Goal: Information Seeking & Learning: Compare options

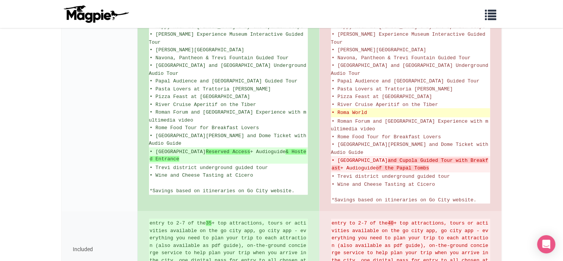
scroll to position [645, 0]
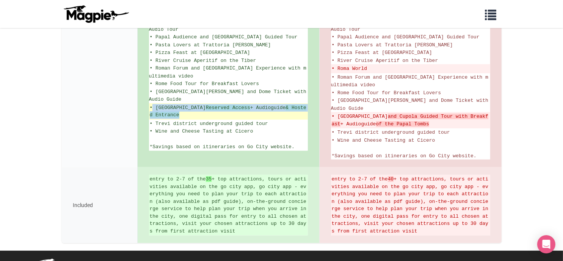
drag, startPoint x: 206, startPoint y: 93, endPoint x: 154, endPoint y: 85, distance: 52.2
click at [154, 104] on ins "• St. Peter's Basilica Reserved Access + Audioguide & Hosted Entrance" at bounding box center [228, 111] width 157 height 15
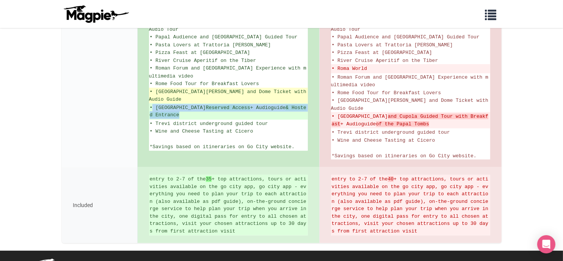
copy ins "St. Peter's Basilica Reserved Access + Audioguide & Hosted Entrance"
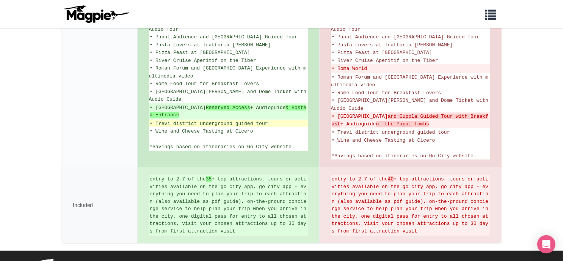
click at [208, 121] on span "• Trevi district underground guided tour" at bounding box center [209, 124] width 118 height 6
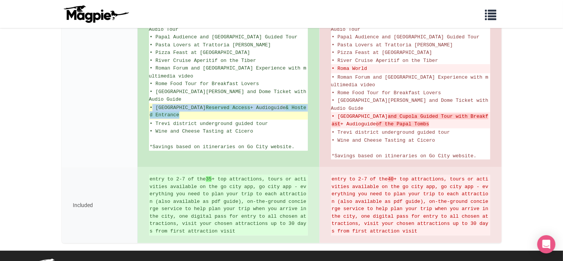
drag, startPoint x: 152, startPoint y: 85, endPoint x: 195, endPoint y: 95, distance: 44.1
click at [195, 104] on ins "• St. Peter's Basilica Reserved Access + Audioguide & Hosted Entrance" at bounding box center [228, 111] width 157 height 15
copy ins "St. Peter's Basilica Reserved Access + Audioguide & Hosted Entrance"
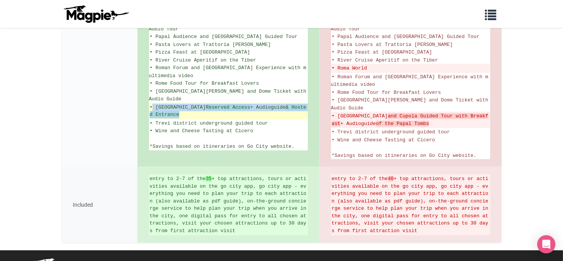
scroll to position [646, 0]
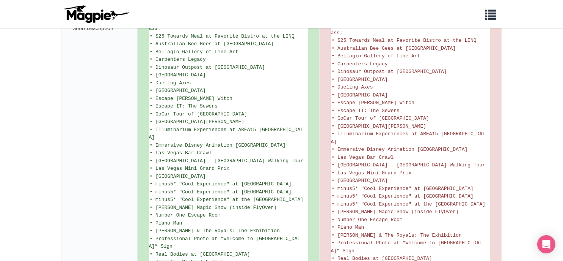
scroll to position [554, 0]
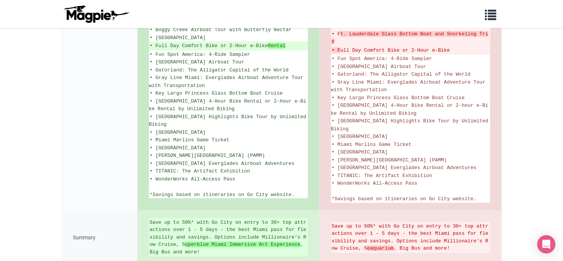
scroll to position [503, 0]
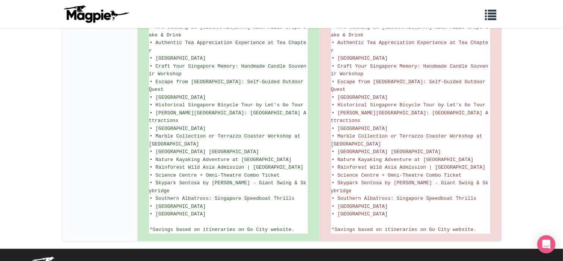
scroll to position [303, 0]
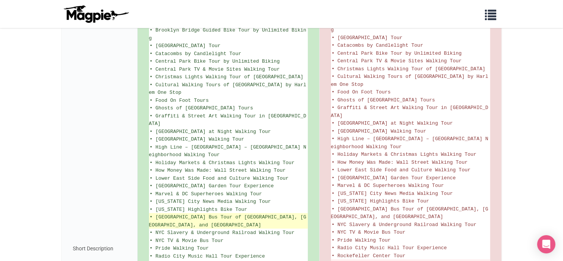
scroll to position [693, 0]
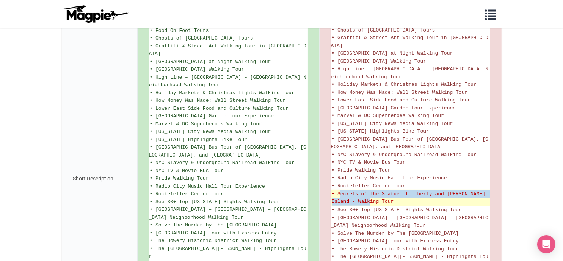
drag, startPoint x: 376, startPoint y: 164, endPoint x: 340, endPoint y: 151, distance: 38.8
click at [340, 190] on del "• Secrets of the Statue of Liberty and Ellis Island - Walking Tour" at bounding box center [411, 197] width 158 height 15
drag, startPoint x: 370, startPoint y: 161, endPoint x: 339, endPoint y: 157, distance: 31.8
click at [339, 190] on del "• Secrets of the Statue of Liberty and Ellis Island - Walking Tour" at bounding box center [411, 197] width 158 height 15
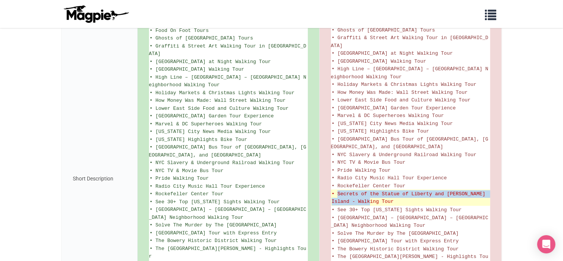
copy del "Secrets of the Statue of Liberty and Ellis Island - Walking Tour"
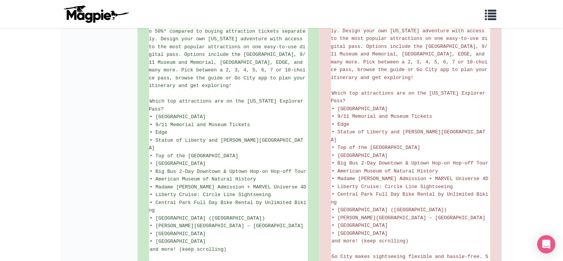
scroll to position [718, 0]
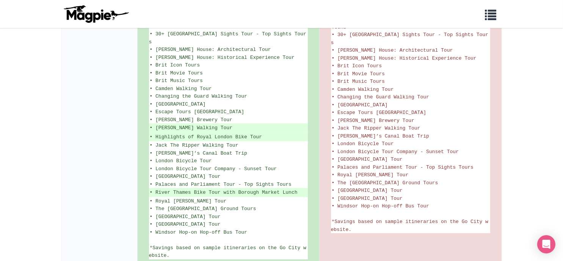
scroll to position [1093, 0]
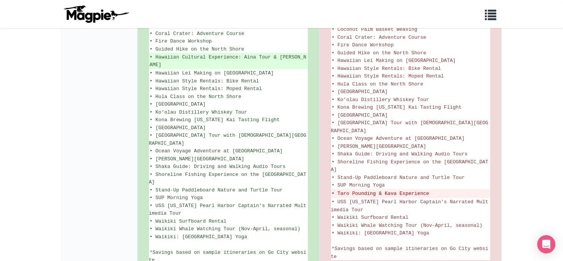
scroll to position [523, 0]
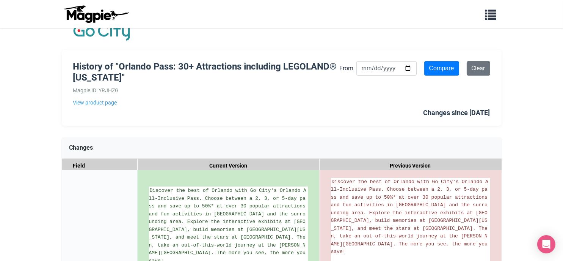
scroll to position [9, 0]
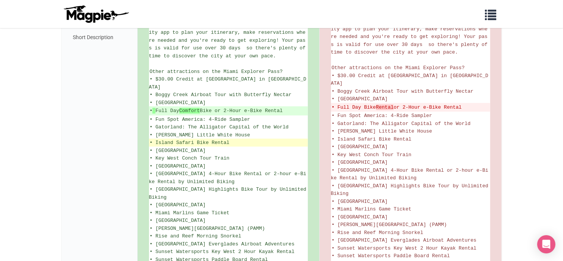
scroll to position [493, 0]
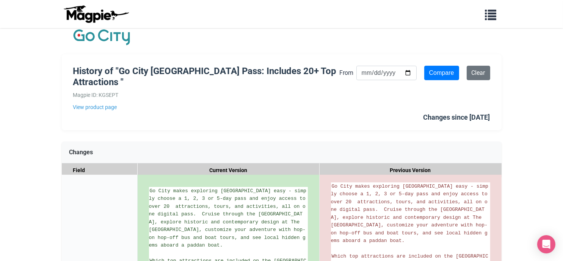
scroll to position [5, 0]
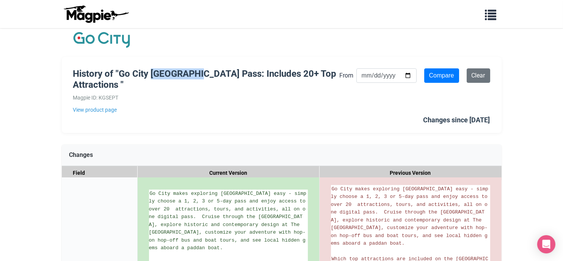
drag, startPoint x: 156, startPoint y: 69, endPoint x: 201, endPoint y: 77, distance: 45.7
click at [201, 77] on h1 "History of "Go City Gothenburg Pass: Includes 20+ Top Attractions "" at bounding box center [206, 79] width 266 height 22
copy h1 "Gothenburg"
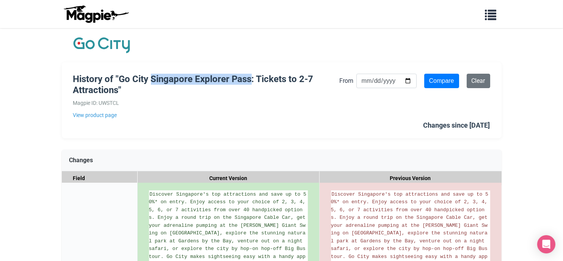
drag, startPoint x: 153, startPoint y: 80, endPoint x: 252, endPoint y: 79, distance: 99.0
click at [252, 79] on h1 "History of "Go City Singapore Explorer Pass: Tickets to 2-7 Attractions"" at bounding box center [206, 85] width 266 height 22
copy h1 "Singapore Explorer Pass"
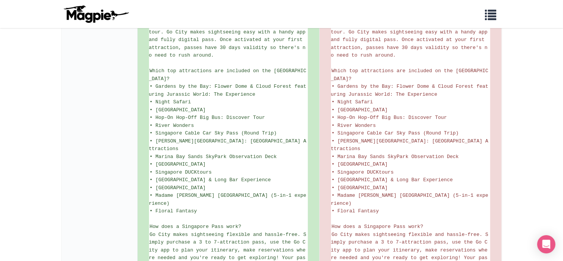
scroll to position [191, 0]
